Goal: Task Accomplishment & Management: Use online tool/utility

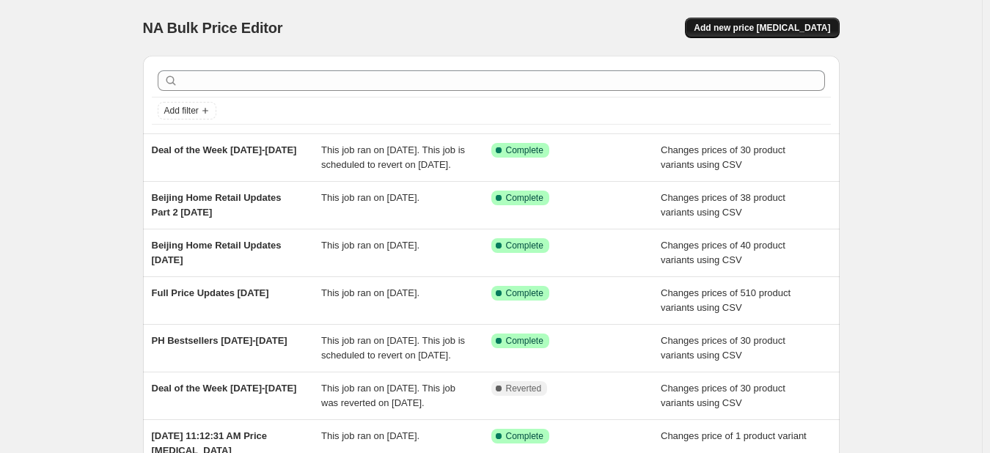
click at [775, 24] on span "Add new price [MEDICAL_DATA]" at bounding box center [762, 28] width 136 height 12
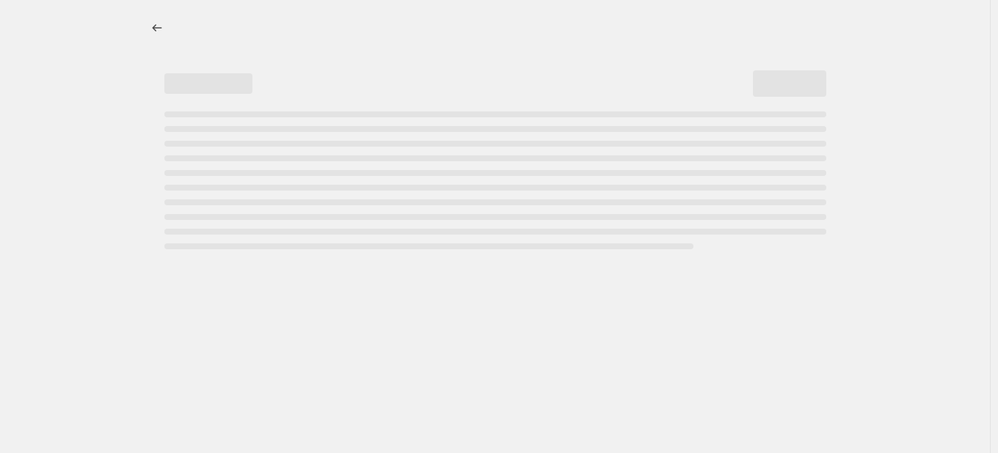
select select "percentage"
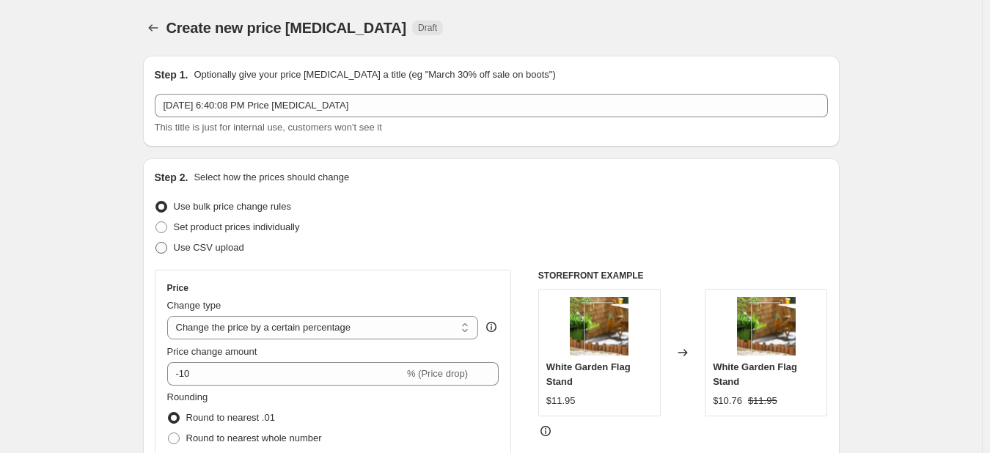
click at [164, 250] on span at bounding box center [162, 248] width 12 height 12
click at [156, 243] on input "Use CSV upload" at bounding box center [156, 242] width 1 height 1
radio input "true"
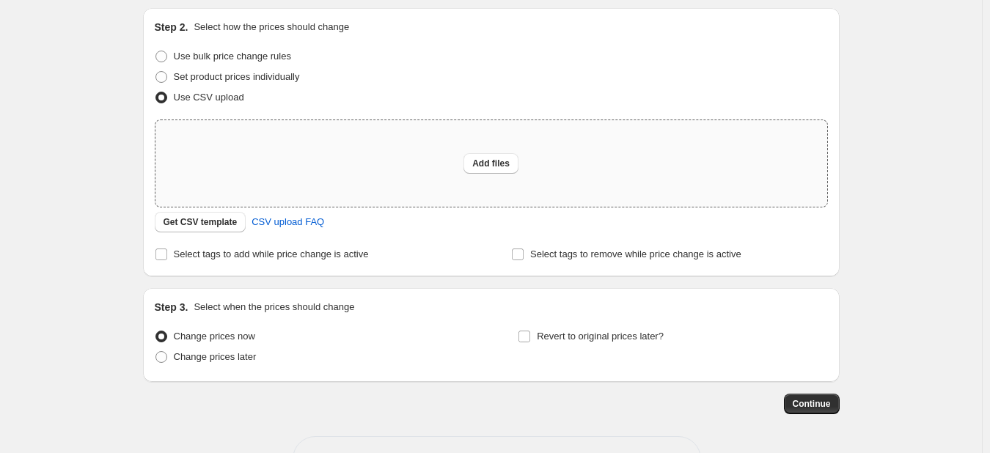
scroll to position [128, 0]
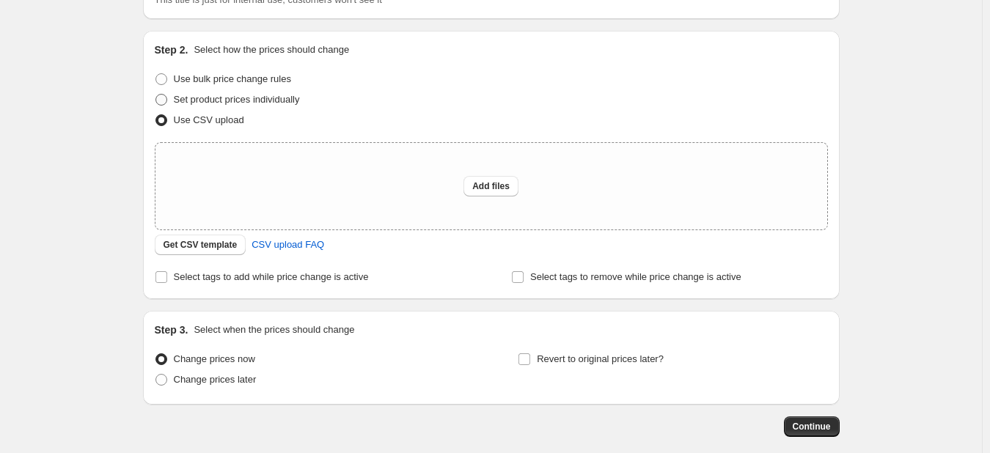
click at [164, 101] on span at bounding box center [162, 100] width 12 height 12
click at [156, 95] on input "Set product prices individually" at bounding box center [156, 94] width 1 height 1
radio input "true"
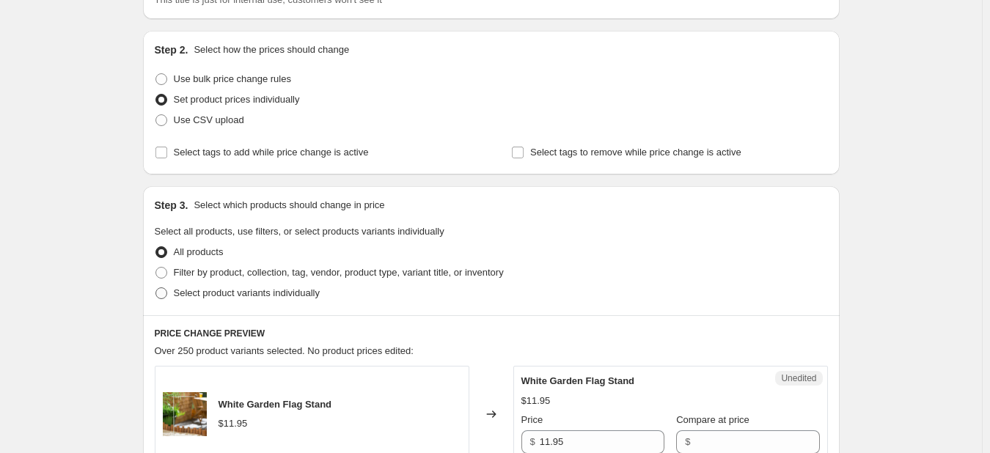
click at [165, 293] on span at bounding box center [162, 294] width 12 height 12
click at [156, 288] on input "Select product variants individually" at bounding box center [156, 288] width 1 height 1
radio input "true"
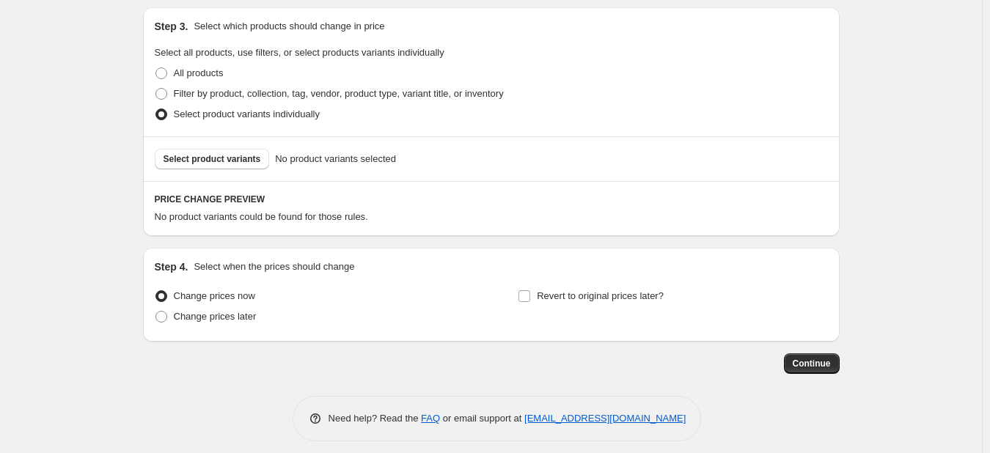
scroll to position [317, 0]
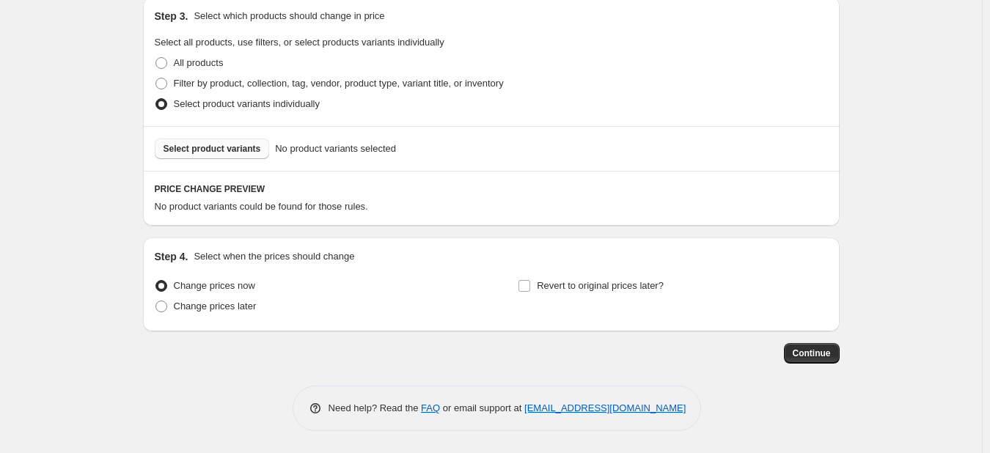
click at [199, 151] on span "Select product variants" at bounding box center [213, 149] width 98 height 12
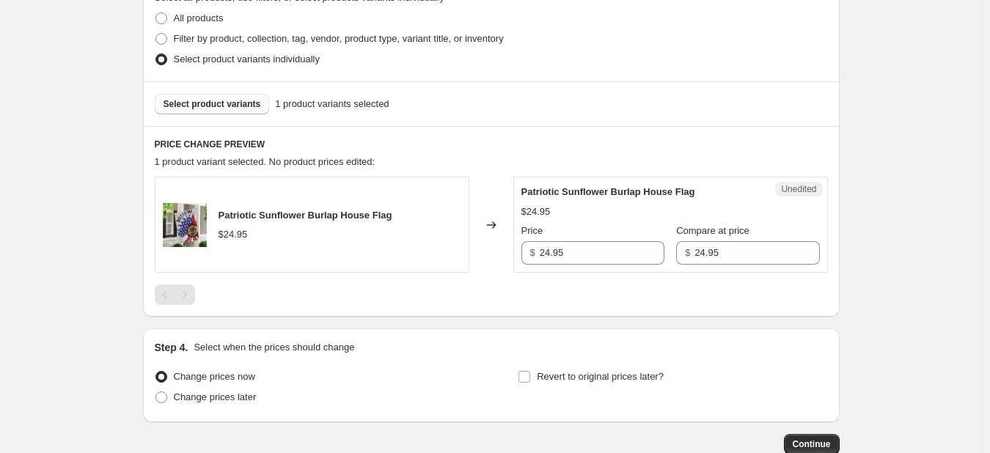
scroll to position [390, 0]
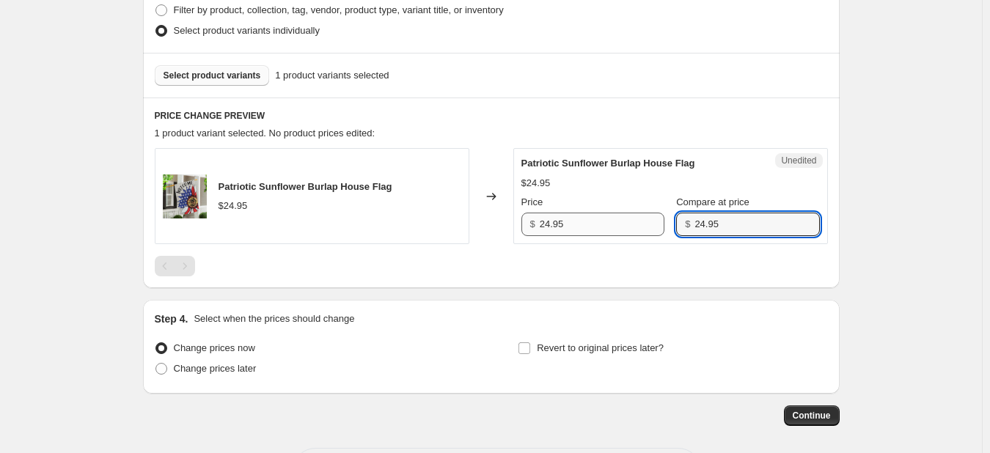
drag, startPoint x: 710, startPoint y: 220, endPoint x: 588, endPoint y: 216, distance: 121.9
click at [588, 216] on div "Price $ 24.95 Compare at price $ 24.95" at bounding box center [671, 215] width 299 height 41
type input "0"
click at [496, 241] on div "Changed to" at bounding box center [492, 196] width 44 height 96
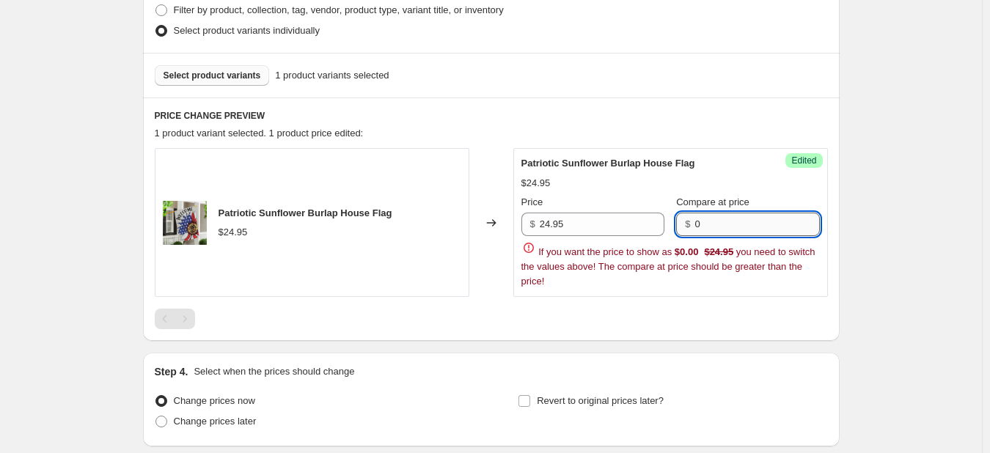
click at [704, 227] on input "0" at bounding box center [757, 224] width 125 height 23
click at [750, 158] on div "Patriotic Sunflower Burlap House Flag" at bounding box center [642, 163] width 240 height 15
click at [206, 79] on span "Select product variants" at bounding box center [213, 76] width 98 height 12
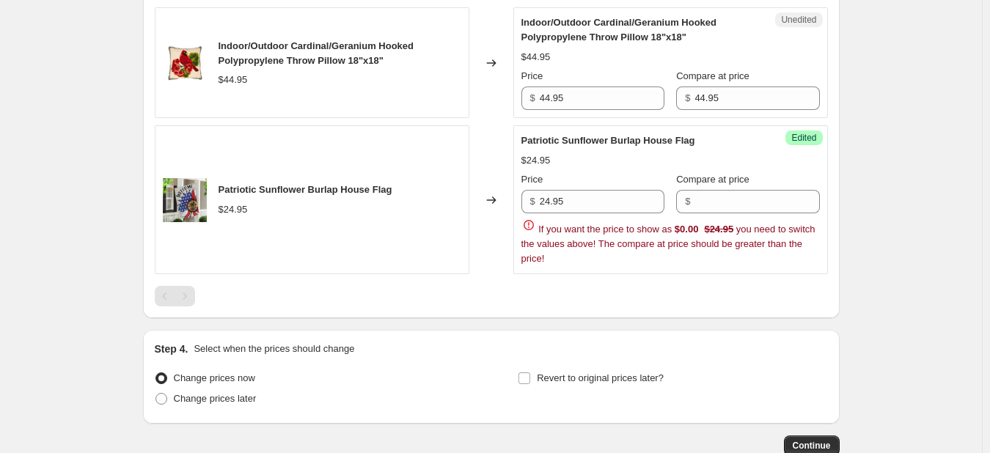
scroll to position [537, 0]
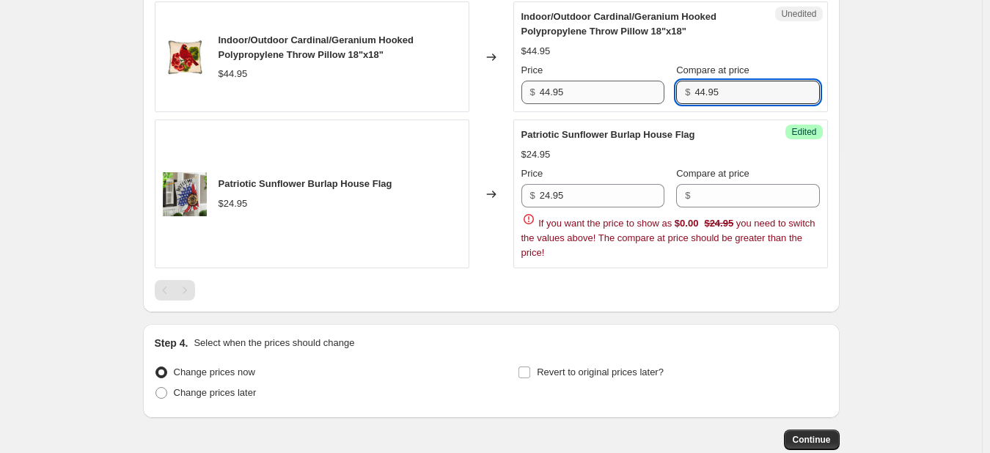
drag, startPoint x: 721, startPoint y: 89, endPoint x: 599, endPoint y: 88, distance: 121.8
click at [599, 88] on div "Price $ 44.95 Compare at price $ 44.95" at bounding box center [671, 83] width 299 height 41
type input "0"
click at [729, 273] on div "Indoor/Outdoor Cardinal/Geranium Hooked Polypropylene Throw Pillow 18"x18" $44.…" at bounding box center [491, 150] width 673 height 299
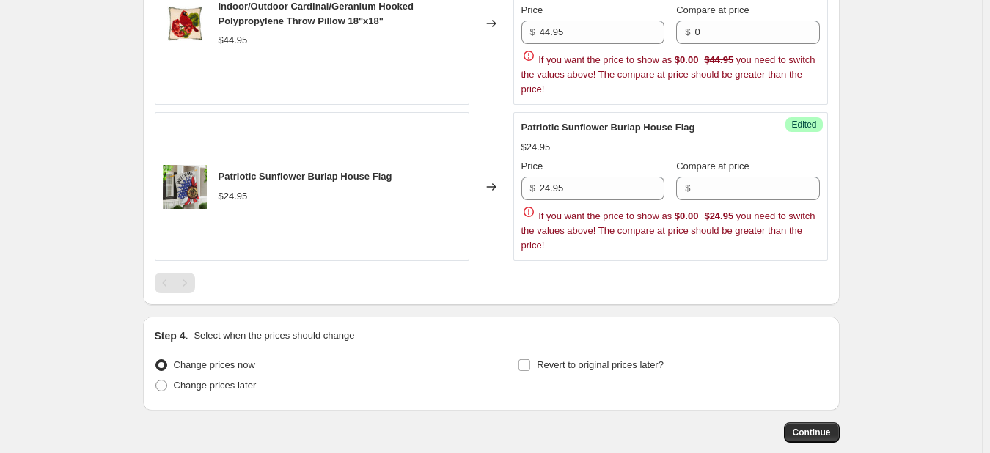
scroll to position [675, 0]
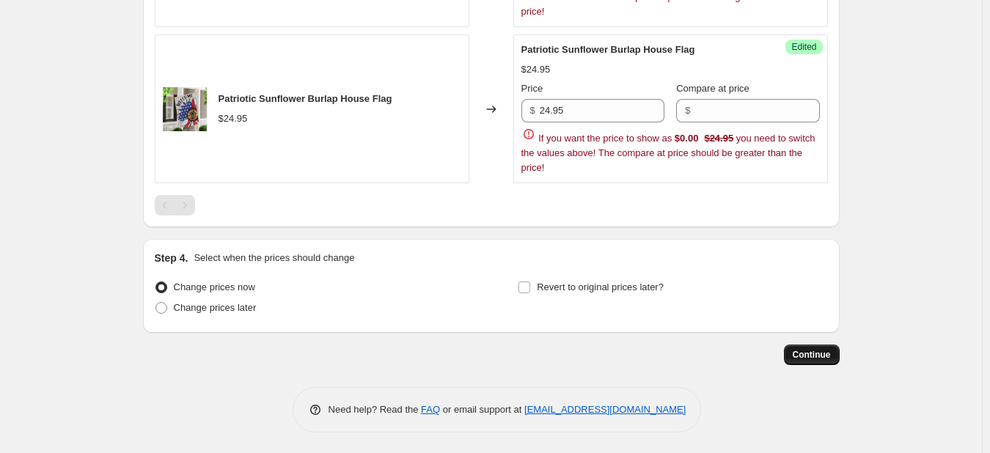
click at [821, 353] on span "Continue" at bounding box center [812, 355] width 38 height 12
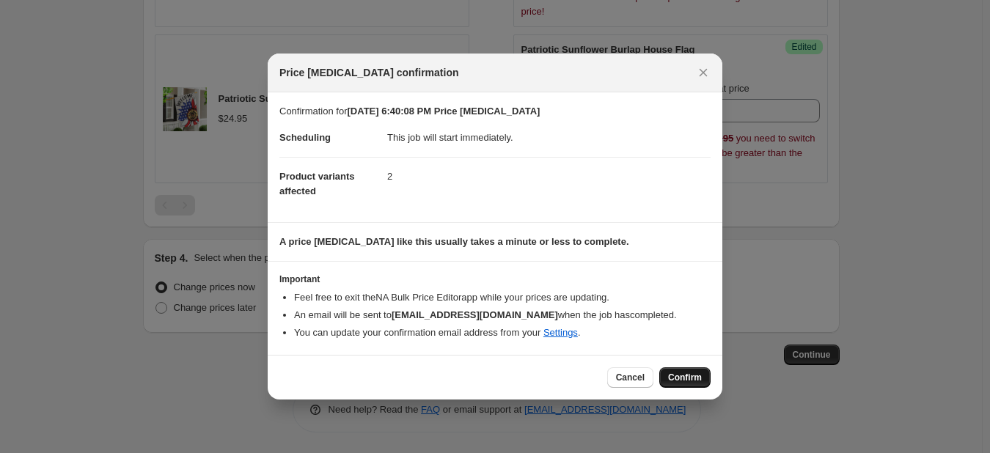
click at [679, 375] on span "Confirm" at bounding box center [685, 378] width 34 height 12
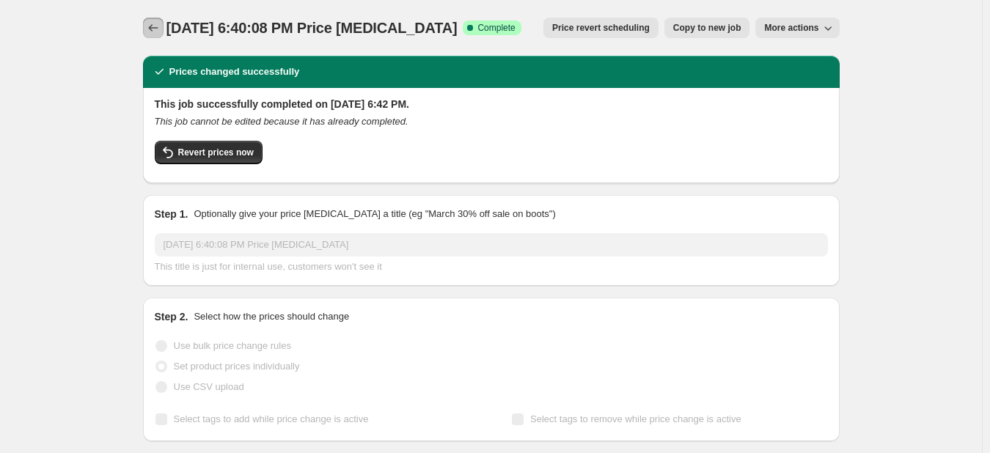
click at [160, 26] on icon "Price change jobs" at bounding box center [153, 28] width 15 height 15
